Goal: Task Accomplishment & Management: Complete application form

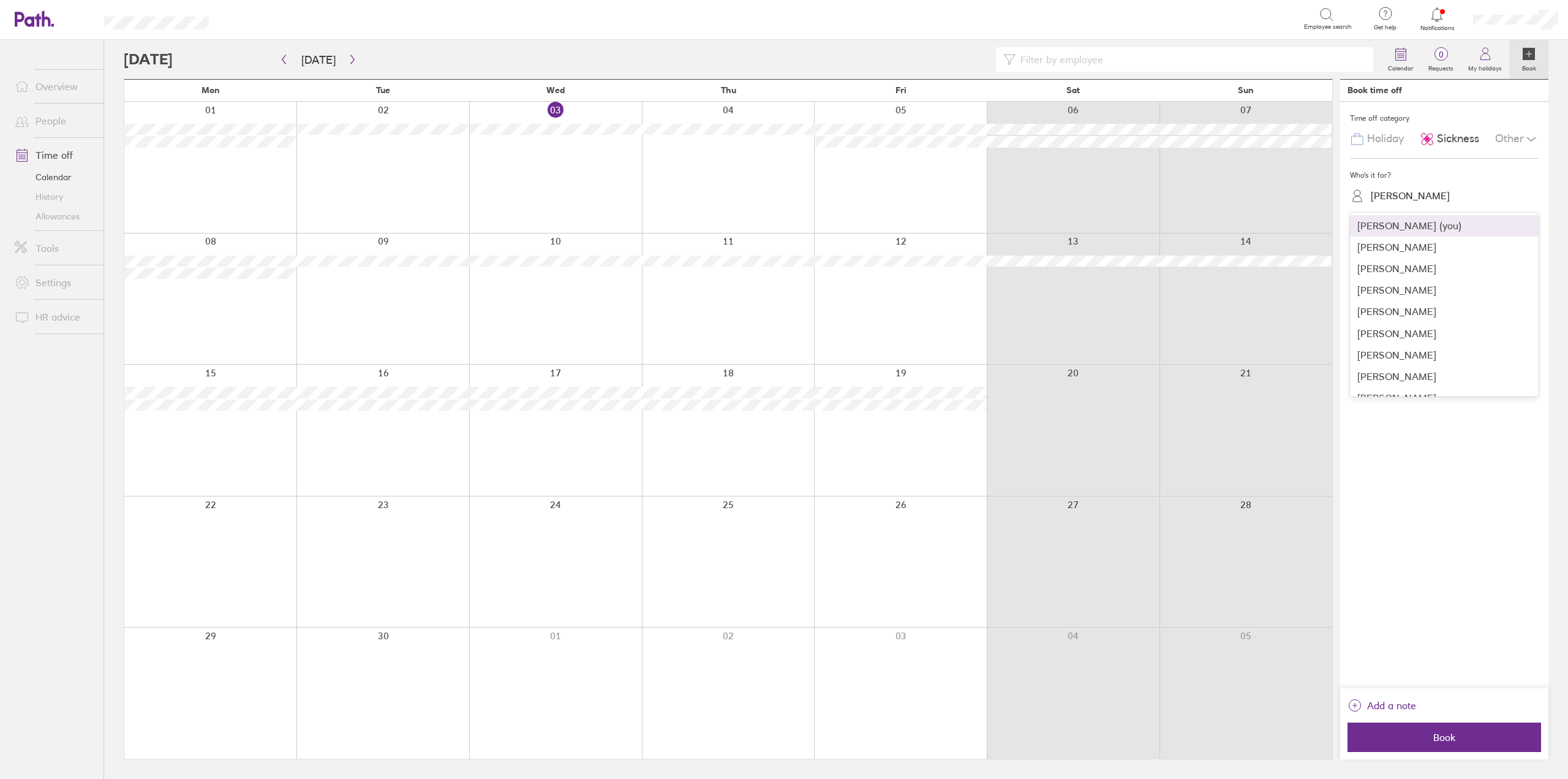
click at [1434, 195] on div "[PERSON_NAME]" at bounding box center [1452, 195] width 174 height 19
click at [1415, 277] on div "[PERSON_NAME]" at bounding box center [1444, 275] width 188 height 21
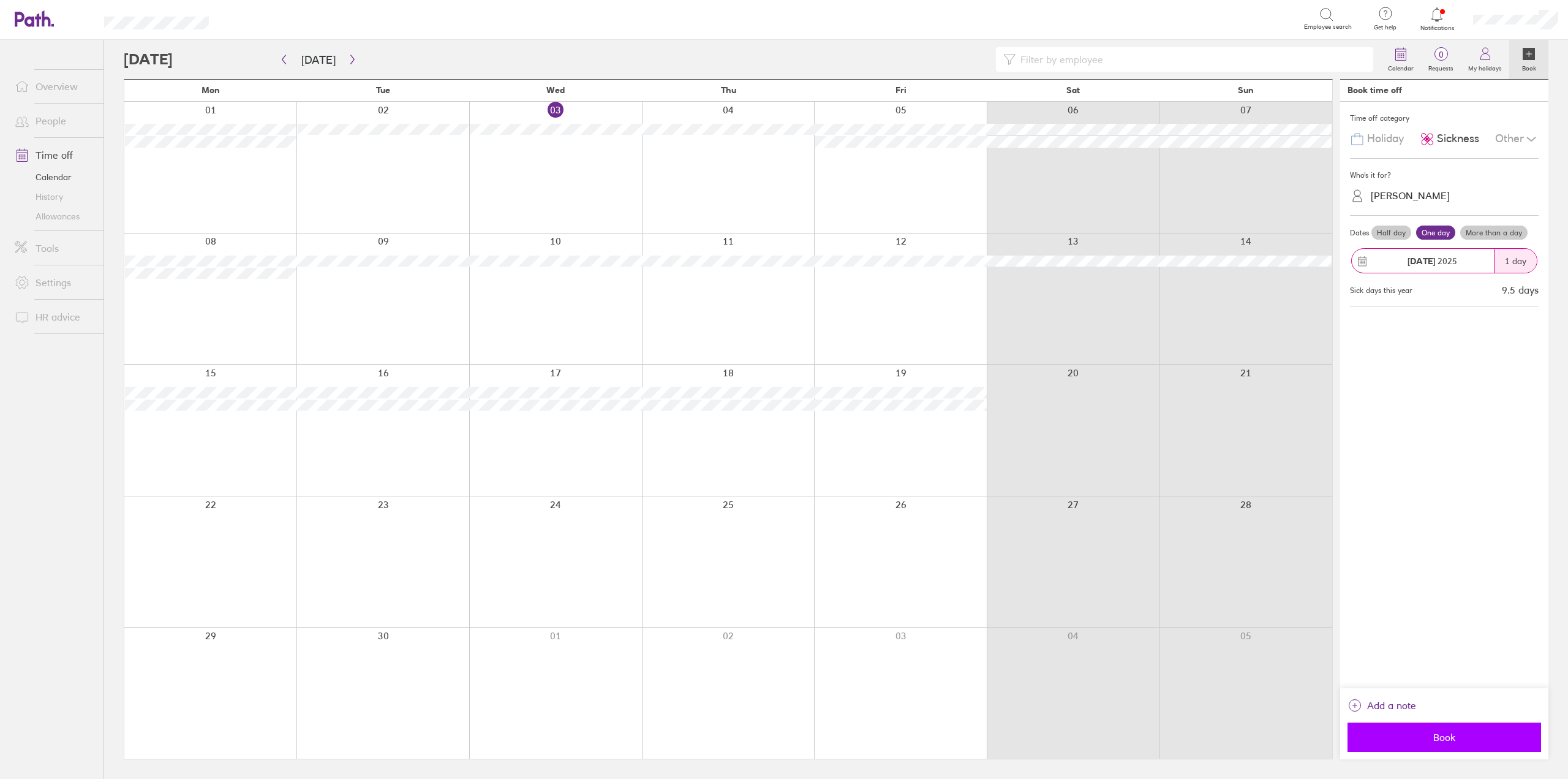
click at [1418, 736] on span "Book" at bounding box center [1444, 737] width 176 height 11
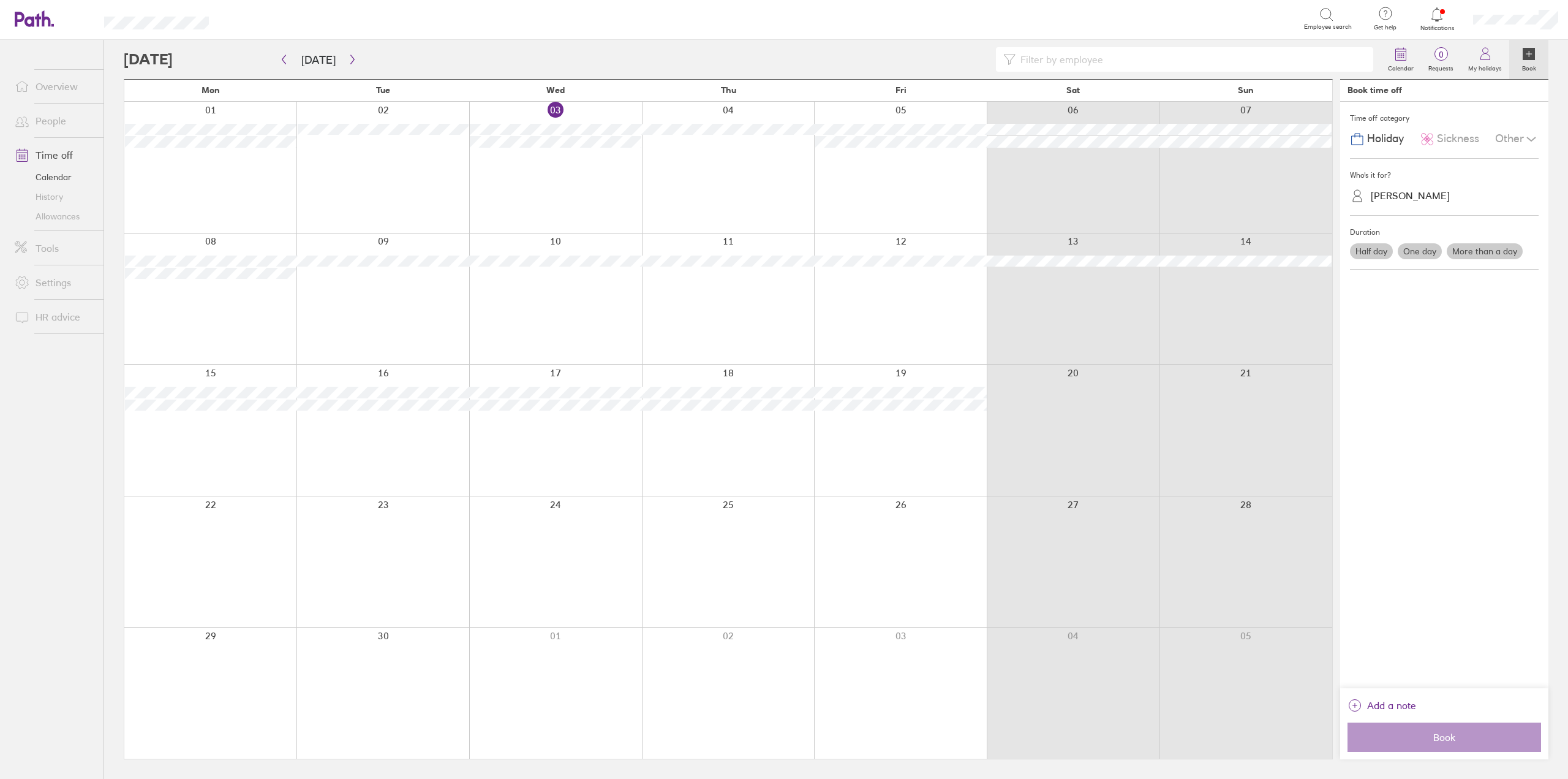
click at [581, 179] on div at bounding box center [555, 167] width 172 height 131
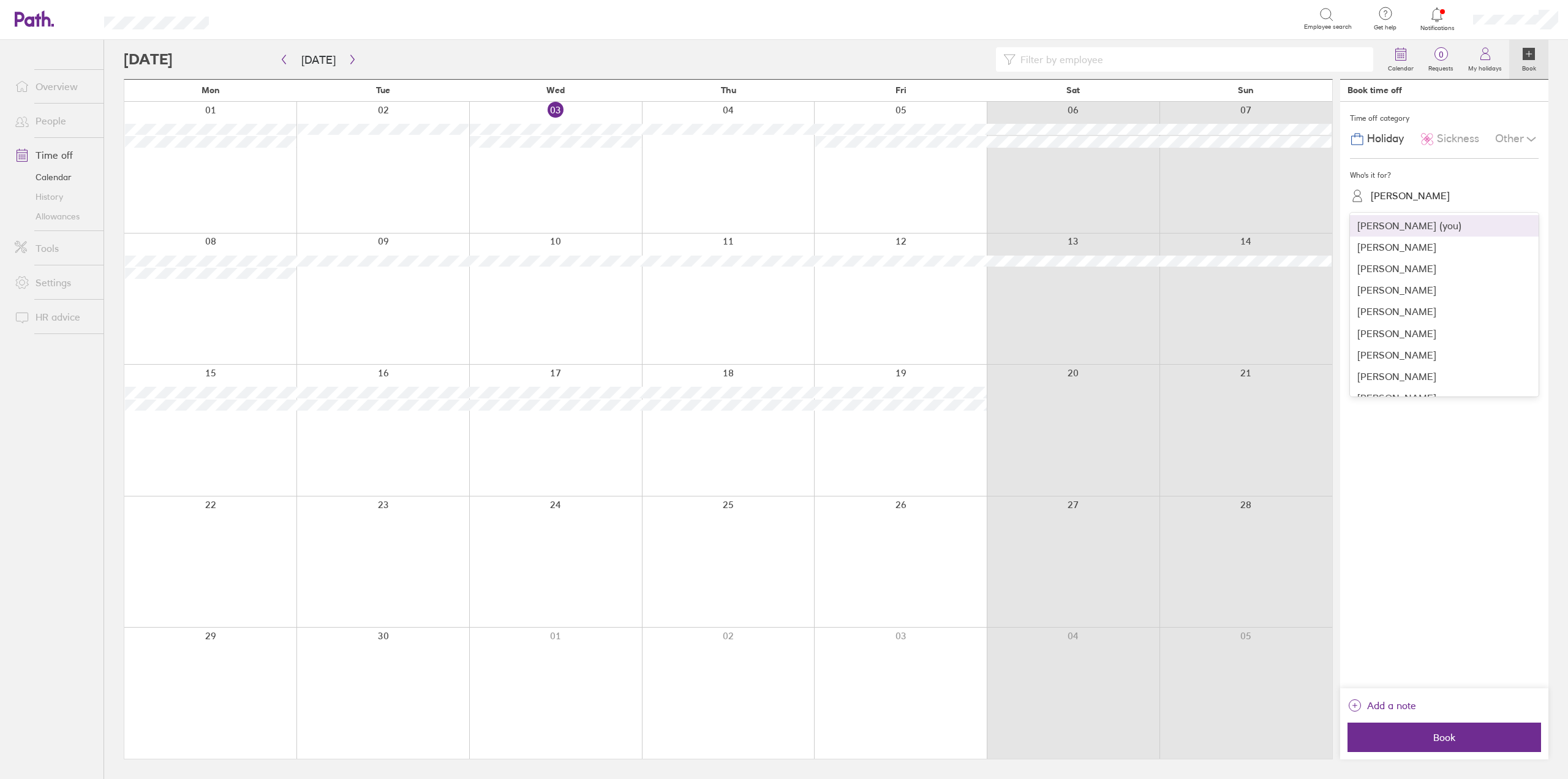
click at [1403, 202] on div "[PERSON_NAME]" at bounding box center [1452, 195] width 174 height 19
drag, startPoint x: 1403, startPoint y: 247, endPoint x: 1407, endPoint y: 321, distance: 74.1
click at [1407, 321] on div "[PERSON_NAME] (you) [PERSON_NAME] [PERSON_NAME] [PERSON_NAME] [PERSON_NAME] [PE…" at bounding box center [1444, 305] width 188 height 184
click at [1406, 309] on div "[PERSON_NAME]" at bounding box center [1444, 312] width 188 height 21
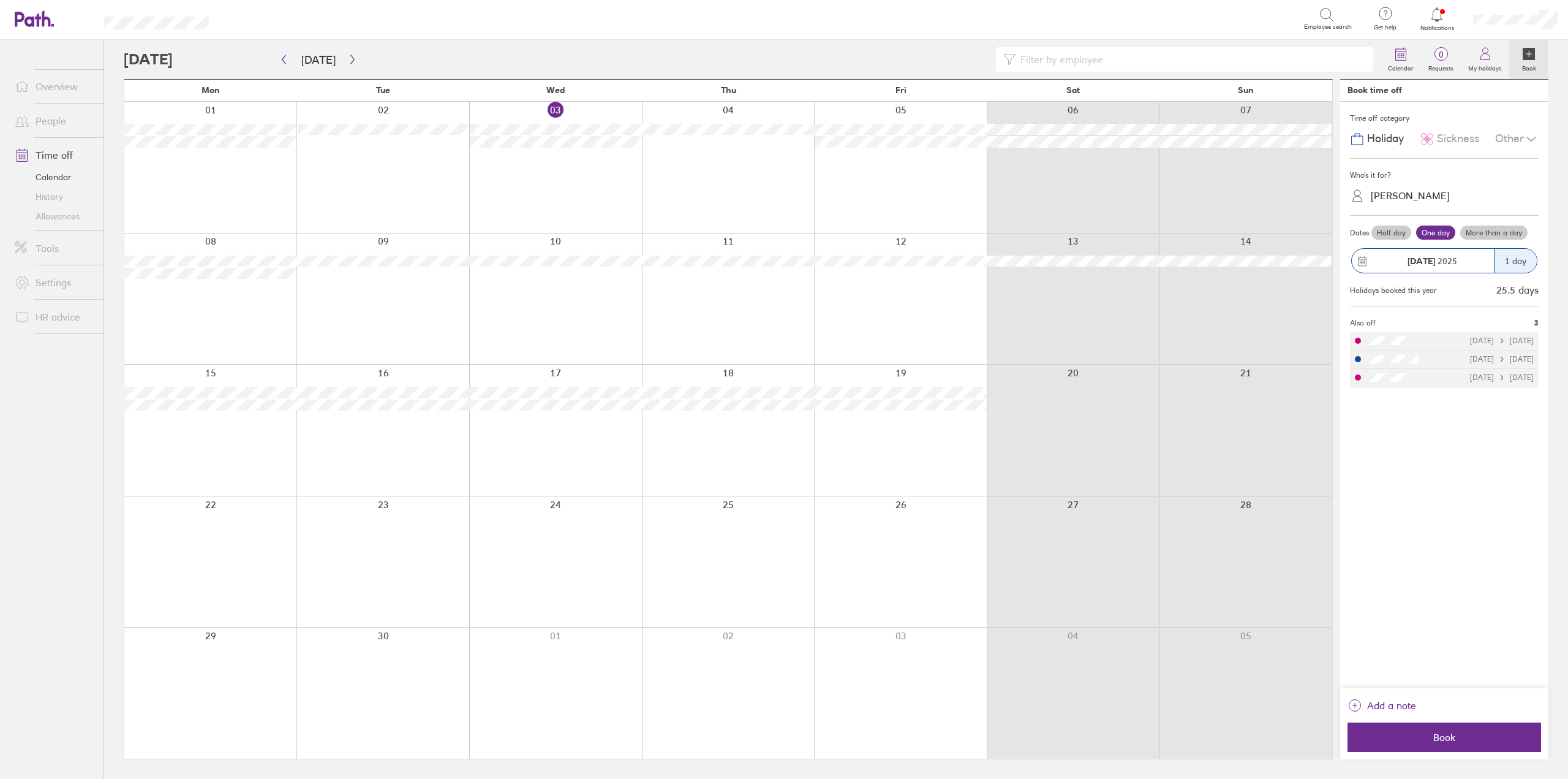
click at [1450, 134] on span "Sickness" at bounding box center [1459, 138] width 43 height 13
click at [1399, 227] on label "Half day" at bounding box center [1391, 233] width 40 height 14
click at [0, 0] on input "Half day" at bounding box center [0, 0] width 0 height 0
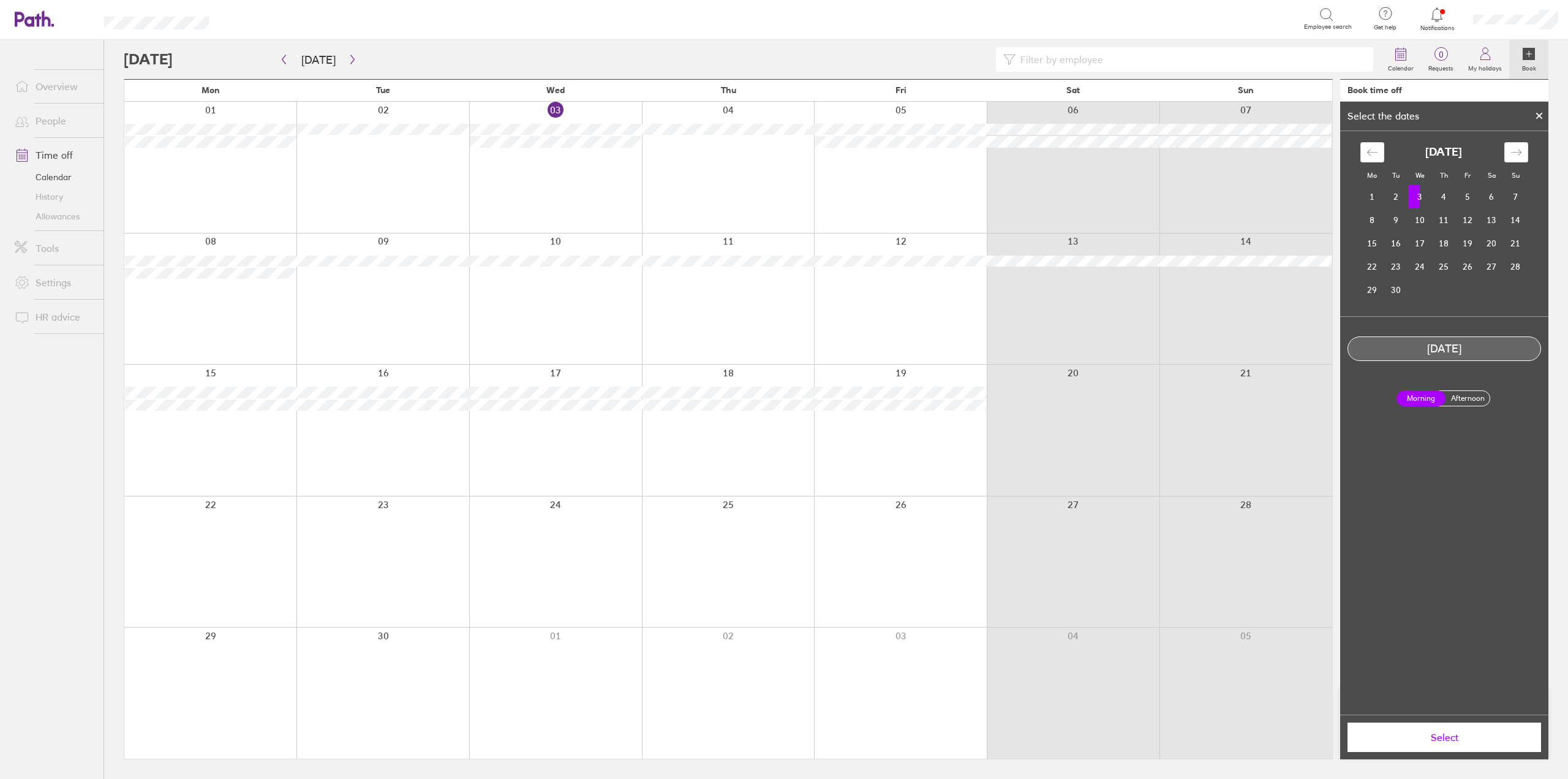
click at [1464, 393] on label "Afternoon" at bounding box center [1468, 397] width 49 height 14
click at [0, 0] on input "Afternoon" at bounding box center [0, 0] width 0 height 0
click at [1453, 727] on button "Select" at bounding box center [1444, 737] width 194 height 30
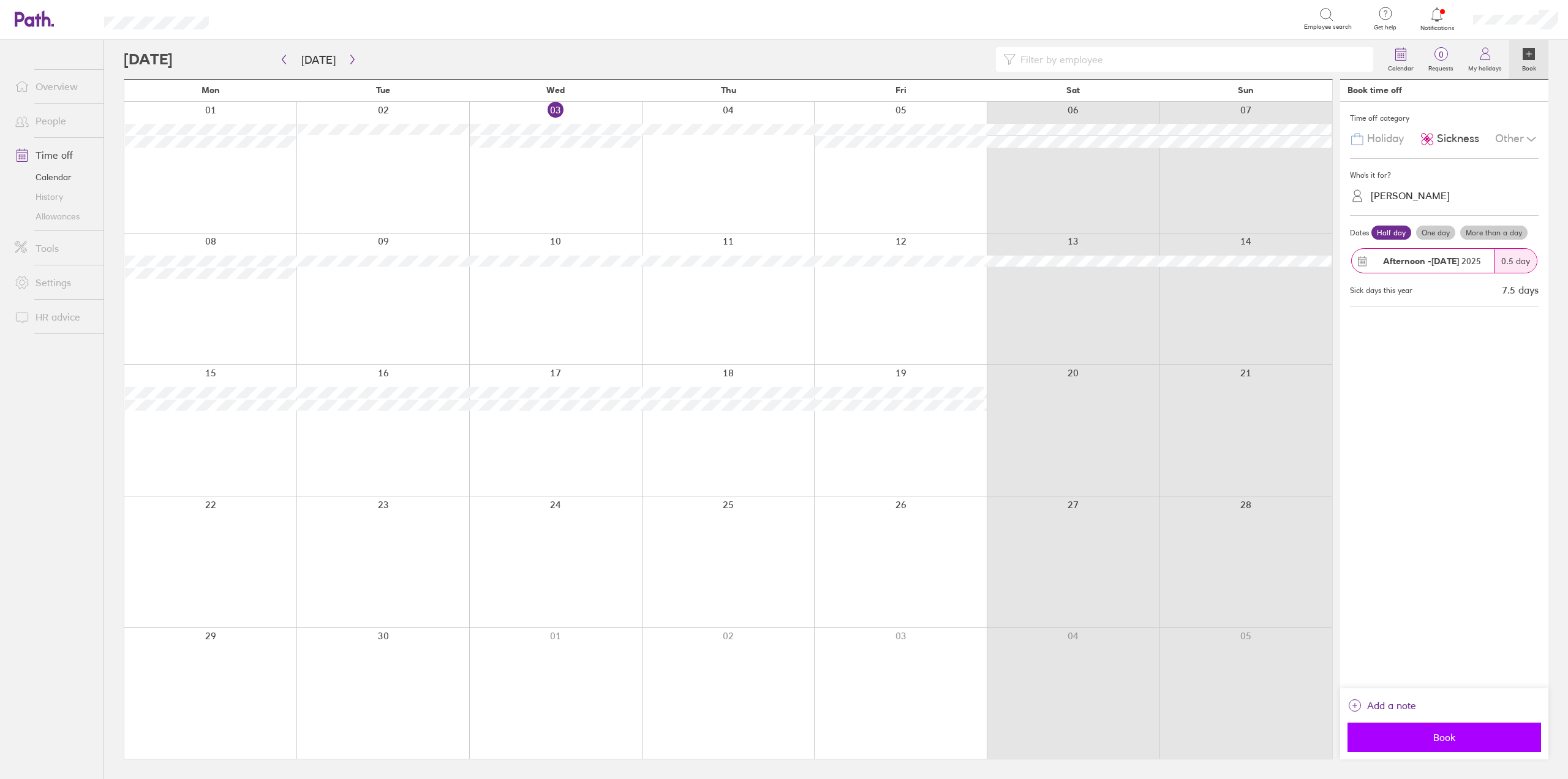
click at [1422, 739] on span "Book" at bounding box center [1444, 737] width 176 height 11
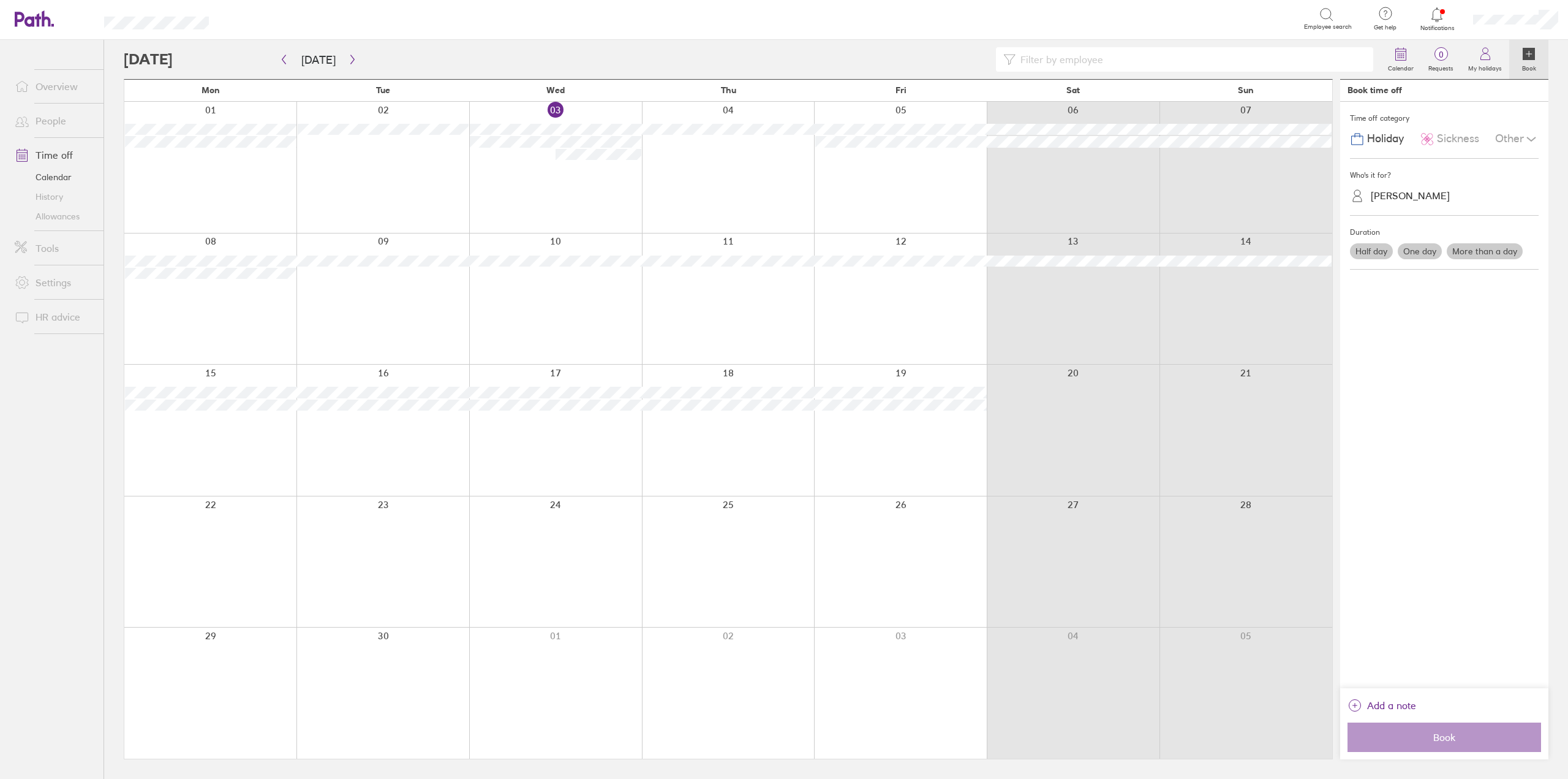
click at [1441, 23] on div at bounding box center [1437, 14] width 40 height 17
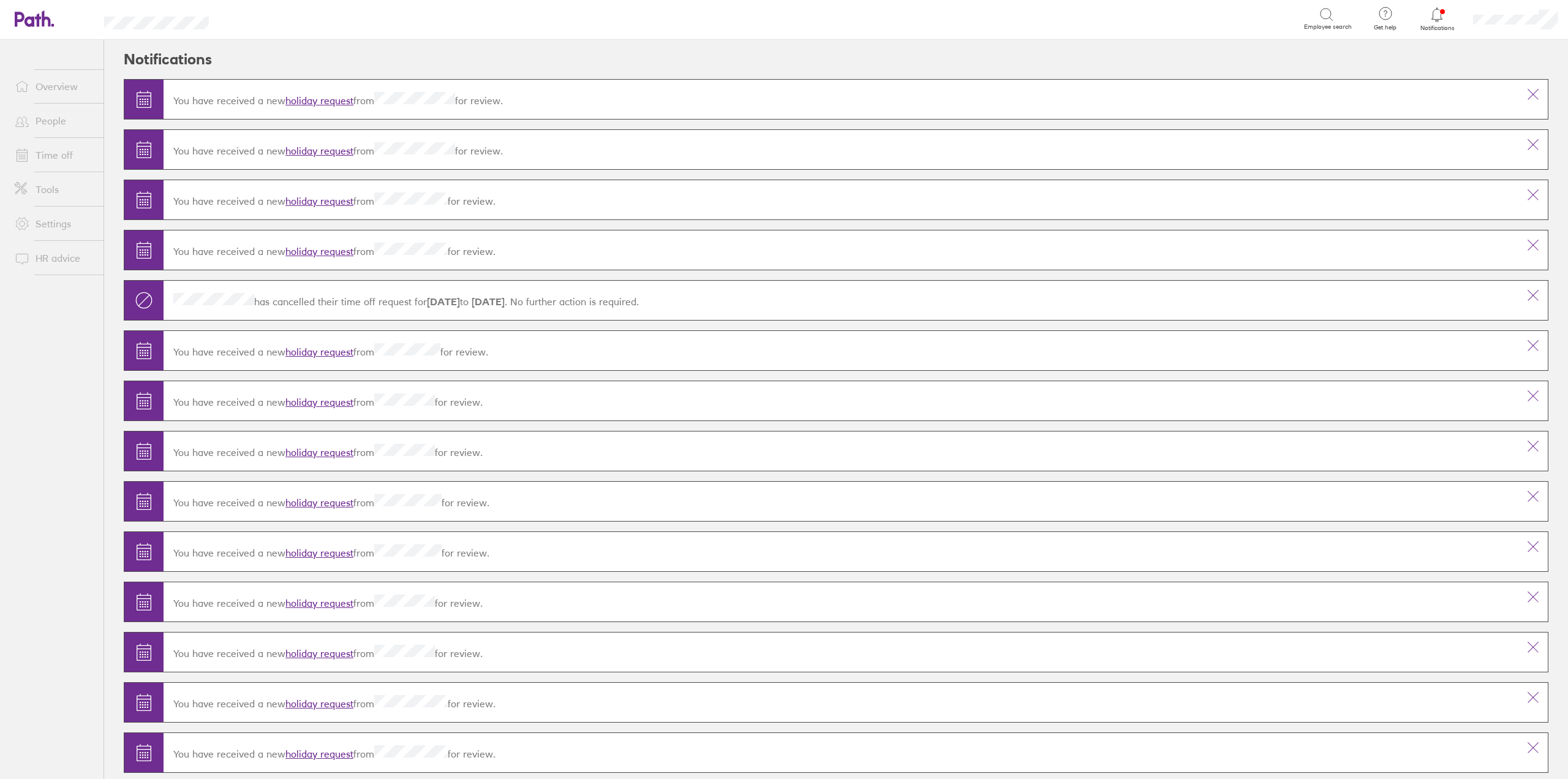
click at [330, 97] on link "holiday request" at bounding box center [320, 100] width 68 height 12
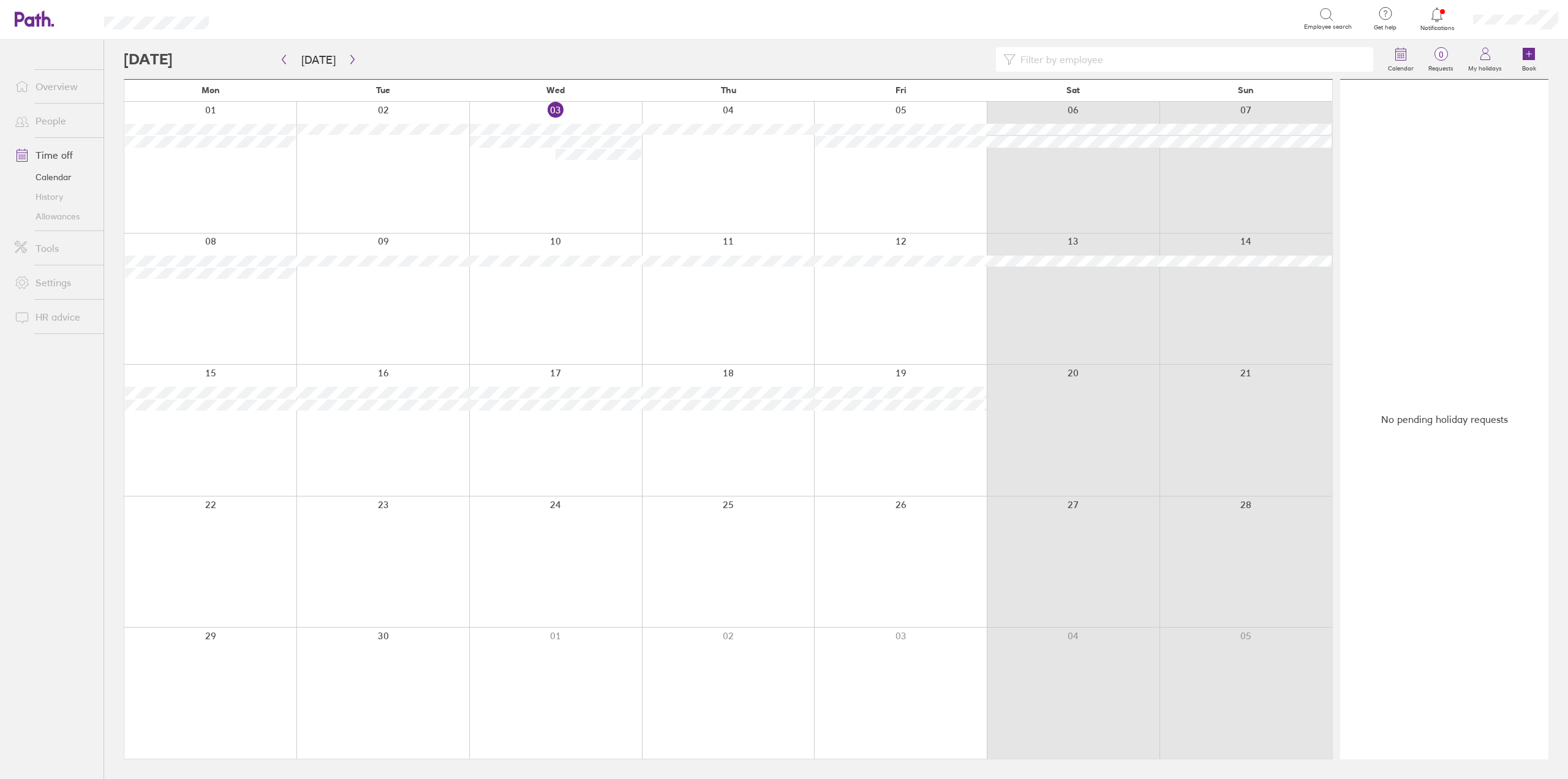
click at [1229, 323] on div at bounding box center [1245, 299] width 172 height 131
